Goal: Information Seeking & Learning: Learn about a topic

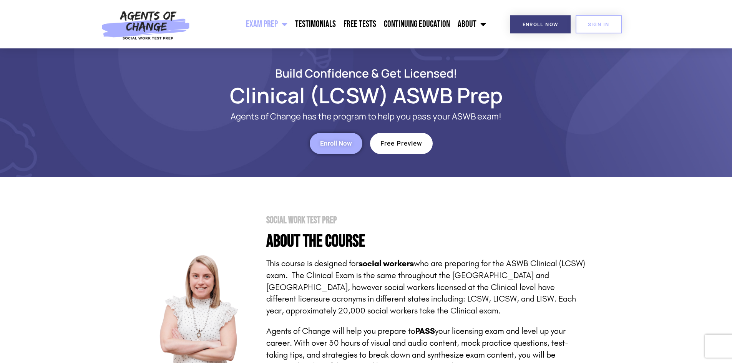
click at [285, 22] on span "Menu" at bounding box center [283, 24] width 10 height 17
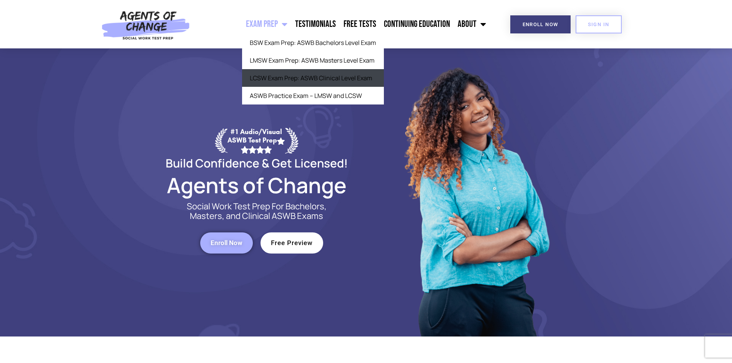
click at [293, 77] on link "LCSW Exam Prep: ASWB Clinical Level Exam" at bounding box center [313, 78] width 142 height 18
